Goal: Task Accomplishment & Management: Use online tool/utility

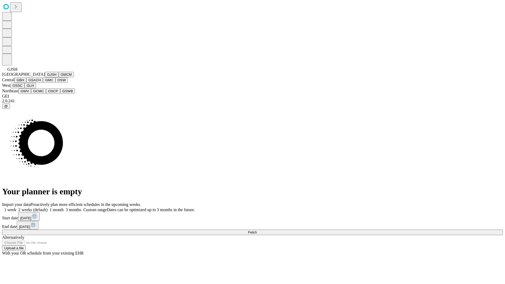
click at [45, 77] on button "GJSH" at bounding box center [52, 75] width 14 height 6
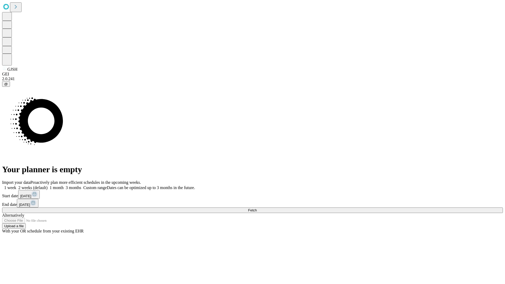
click at [48, 186] on label "2 weeks (default)" at bounding box center [31, 188] width 31 height 4
click at [257, 208] on span "Fetch" at bounding box center [252, 210] width 9 height 4
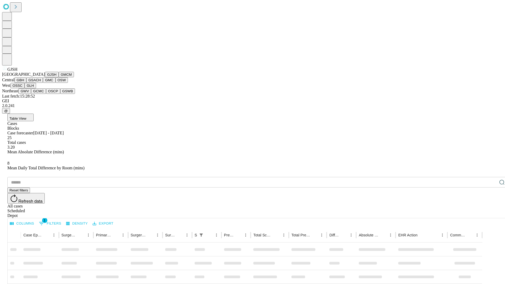
click at [59, 77] on button "GMCM" at bounding box center [66, 75] width 15 height 6
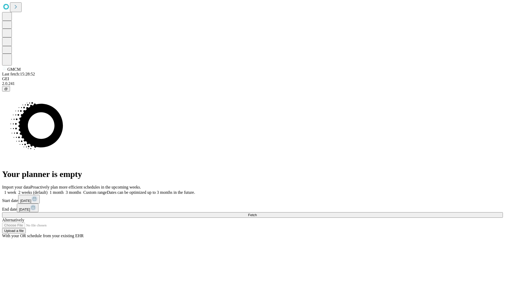
click at [48, 190] on label "2 weeks (default)" at bounding box center [31, 192] width 31 height 4
click at [257, 213] on span "Fetch" at bounding box center [252, 215] width 9 height 4
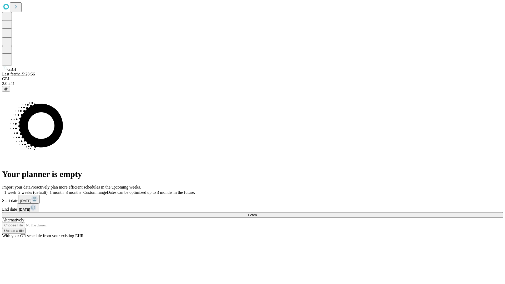
click at [48, 190] on label "2 weeks (default)" at bounding box center [31, 192] width 31 height 4
click at [257, 213] on span "Fetch" at bounding box center [252, 215] width 9 height 4
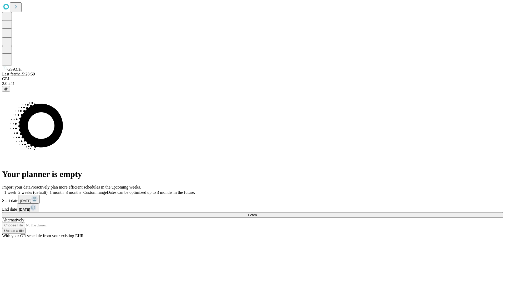
click at [48, 190] on label "2 weeks (default)" at bounding box center [31, 192] width 31 height 4
click at [257, 213] on span "Fetch" at bounding box center [252, 215] width 9 height 4
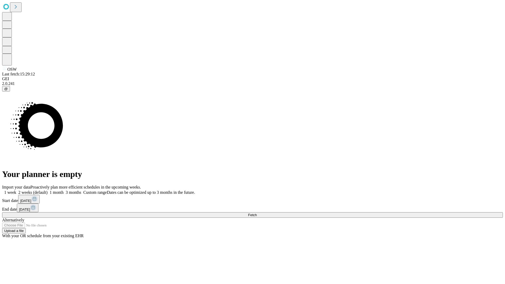
click at [48, 190] on label "2 weeks (default)" at bounding box center [31, 192] width 31 height 4
click at [257, 213] on span "Fetch" at bounding box center [252, 215] width 9 height 4
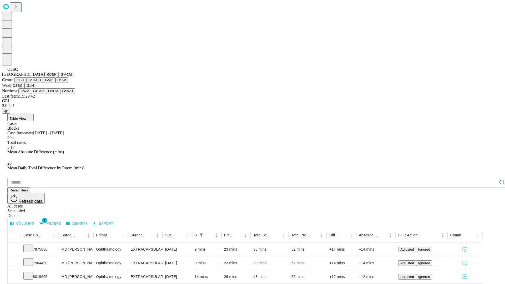
click at [36, 88] on button "GLH" at bounding box center [29, 86] width 11 height 6
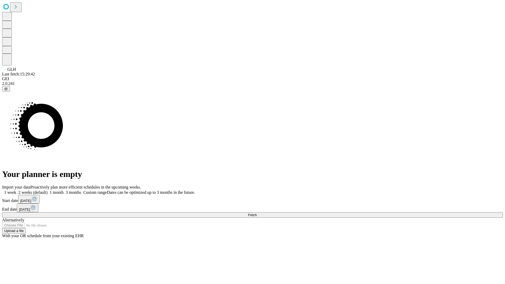
click at [48, 190] on label "2 weeks (default)" at bounding box center [31, 192] width 31 height 4
click at [257, 213] on span "Fetch" at bounding box center [252, 215] width 9 height 4
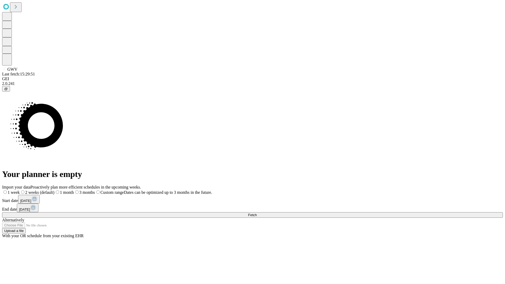
click at [54, 190] on label "2 weeks (default)" at bounding box center [37, 192] width 35 height 4
click at [257, 213] on span "Fetch" at bounding box center [252, 215] width 9 height 4
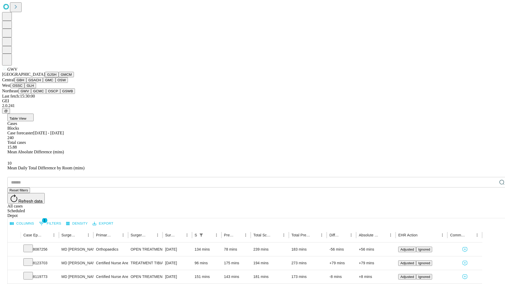
click at [41, 94] on button "GCMC" at bounding box center [38, 91] width 15 height 6
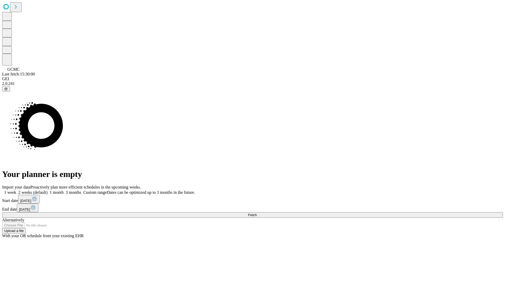
click at [48, 190] on label "2 weeks (default)" at bounding box center [31, 192] width 31 height 4
click at [257, 213] on span "Fetch" at bounding box center [252, 215] width 9 height 4
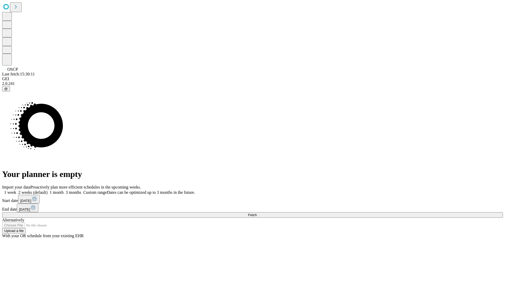
click at [48, 190] on label "2 weeks (default)" at bounding box center [31, 192] width 31 height 4
click at [257, 213] on span "Fetch" at bounding box center [252, 215] width 9 height 4
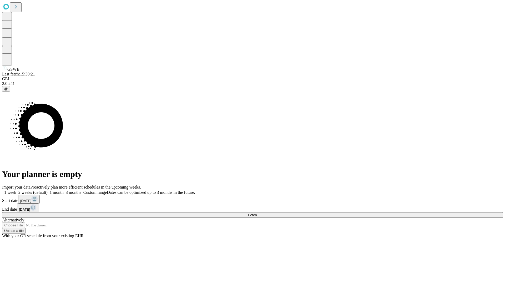
click at [48, 190] on label "2 weeks (default)" at bounding box center [31, 192] width 31 height 4
click at [257, 213] on span "Fetch" at bounding box center [252, 215] width 9 height 4
